Goal: Register for event/course

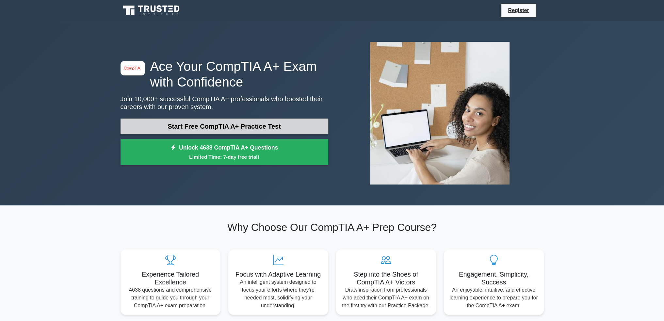
click at [255, 130] on link "Start Free CompTIA A+ Practice Test" at bounding box center [225, 127] width 208 height 16
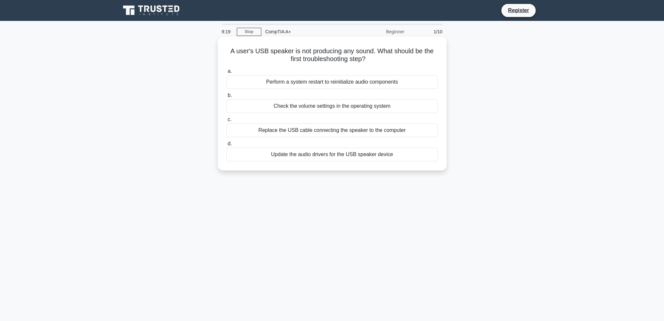
click at [356, 84] on div "Perform a system restart to reinitialize audio components" at bounding box center [332, 82] width 212 height 14
click at [226, 73] on input "a. Perform a system restart to reinitialize audio components" at bounding box center [226, 71] width 0 height 4
click at [354, 89] on div "Roll back the driver to a previous version" at bounding box center [332, 82] width 212 height 14
click at [226, 73] on input "a. Roll back the driver to a previous version" at bounding box center [226, 71] width 0 height 4
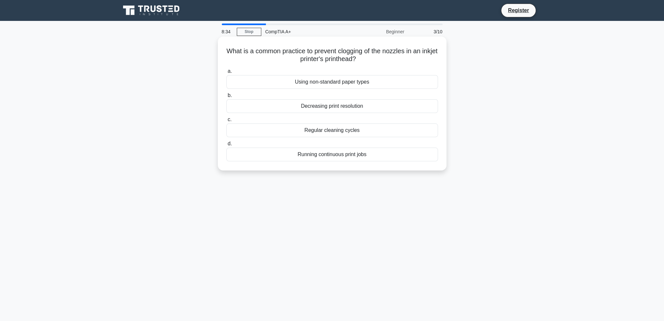
click at [359, 133] on div "Regular cleaning cycles" at bounding box center [332, 130] width 212 height 14
click at [226, 122] on input "c. Regular cleaning cycles" at bounding box center [226, 120] width 0 height 4
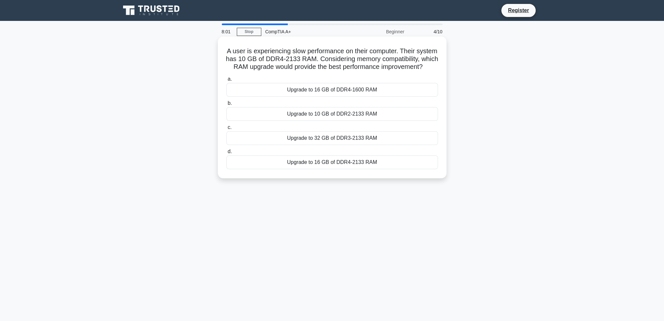
click at [373, 142] on div "Upgrade to 32 GB of DDR3-2133 RAM" at bounding box center [332, 138] width 212 height 14
click at [226, 130] on input "c. Upgrade to 32 GB of DDR3-2133 RAM" at bounding box center [226, 127] width 0 height 4
click at [333, 163] on div "RAM failure" at bounding box center [332, 162] width 212 height 14
click at [226, 154] on input "d. RAM failure" at bounding box center [226, 152] width 0 height 4
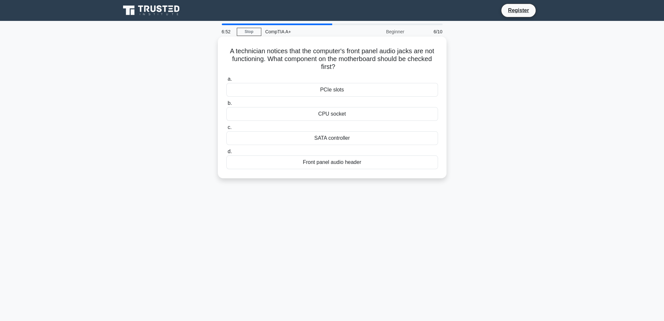
click at [366, 161] on div "Front panel audio header" at bounding box center [332, 162] width 212 height 14
click at [226, 154] on input "d. Front panel audio header" at bounding box center [226, 152] width 0 height 4
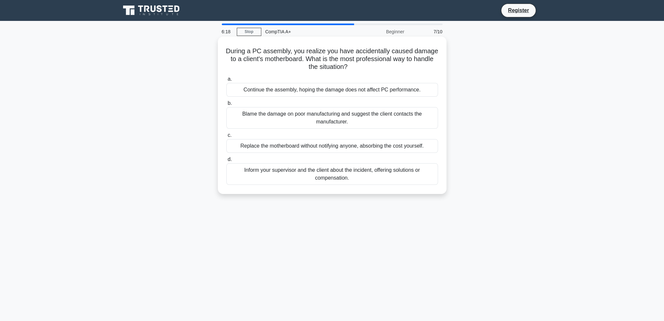
click at [378, 145] on div "Replace the motherboard without notifying anyone, absorbing the cost yourself." at bounding box center [332, 146] width 212 height 14
click at [226, 138] on input "c. Replace the motherboard without notifying anyone, absorbing the cost yoursel…" at bounding box center [226, 135] width 0 height 4
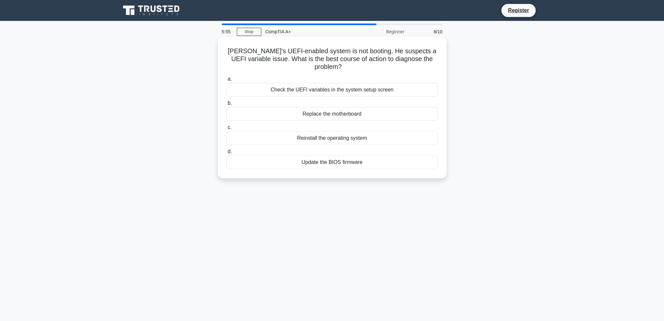
click at [342, 83] on div "Check the UEFI variables in the system setup screen" at bounding box center [332, 90] width 212 height 14
click at [226, 81] on input "a. Check the UEFI variables in the system setup screen" at bounding box center [226, 79] width 0 height 4
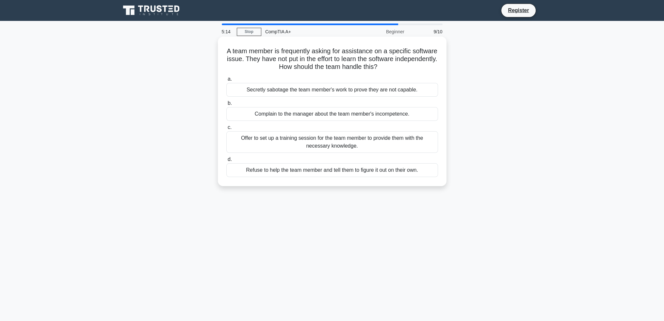
click at [368, 145] on div "Offer to set up a training session for the team member to provide them with the…" at bounding box center [332, 142] width 212 height 22
click at [226, 130] on input "c. Offer to set up a training session for the team member to provide them with …" at bounding box center [226, 127] width 0 height 4
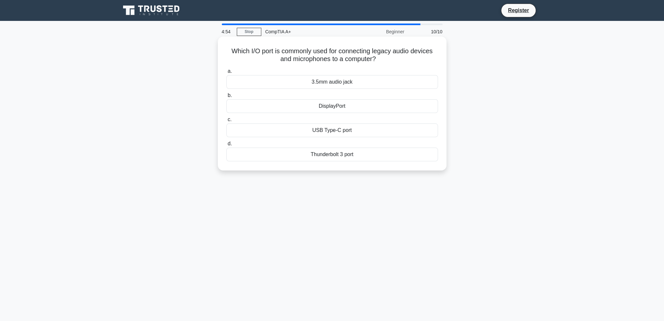
drag, startPoint x: 355, startPoint y: 84, endPoint x: 352, endPoint y: 87, distance: 4.2
click at [355, 85] on div "3.5mm audio jack" at bounding box center [332, 82] width 212 height 14
click at [226, 73] on input "a. 3.5mm audio jack" at bounding box center [226, 71] width 0 height 4
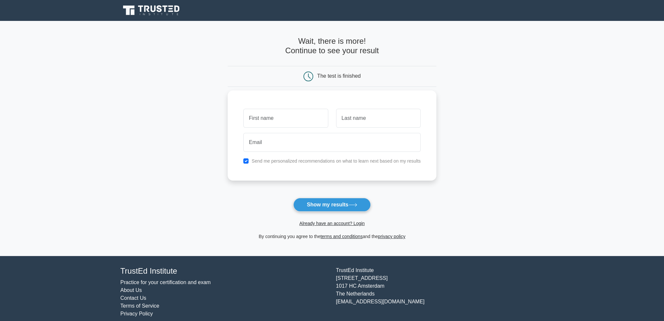
click at [302, 113] on input "text" at bounding box center [285, 118] width 85 height 19
type input "red"
click at [372, 112] on input "text" at bounding box center [378, 118] width 85 height 19
type input "afed"
click at [288, 142] on input "email" at bounding box center [331, 142] width 177 height 19
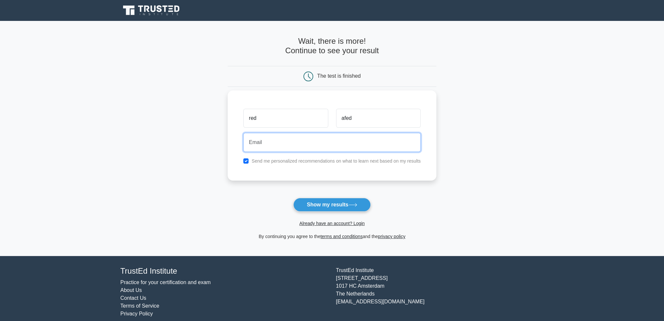
type input "redwankest@gmail.com"
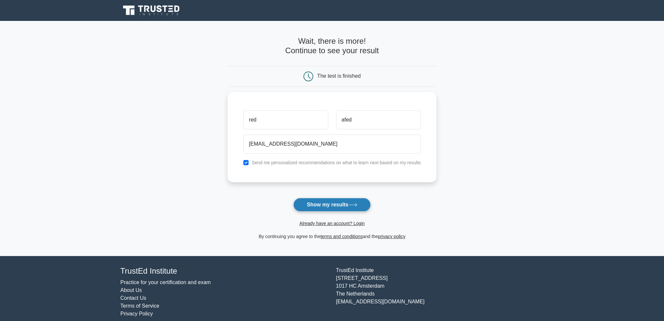
click at [333, 208] on button "Show my results" at bounding box center [331, 205] width 77 height 14
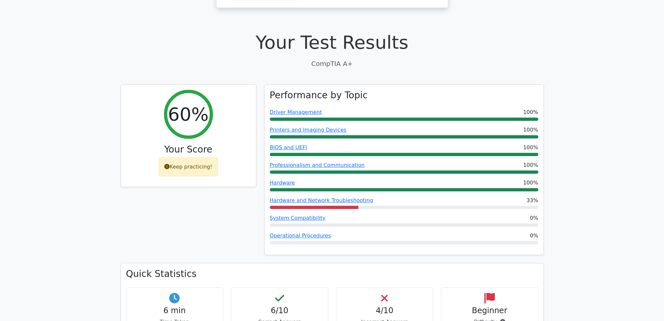
scroll to position [152, 0]
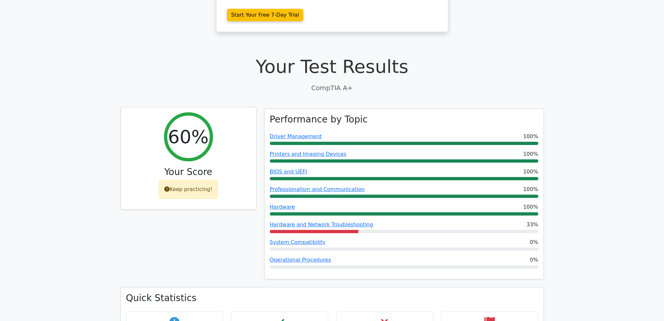
click at [195, 180] on div "Keep practicing!" at bounding box center [188, 189] width 59 height 19
